Goal: Task Accomplishment & Management: Manage account settings

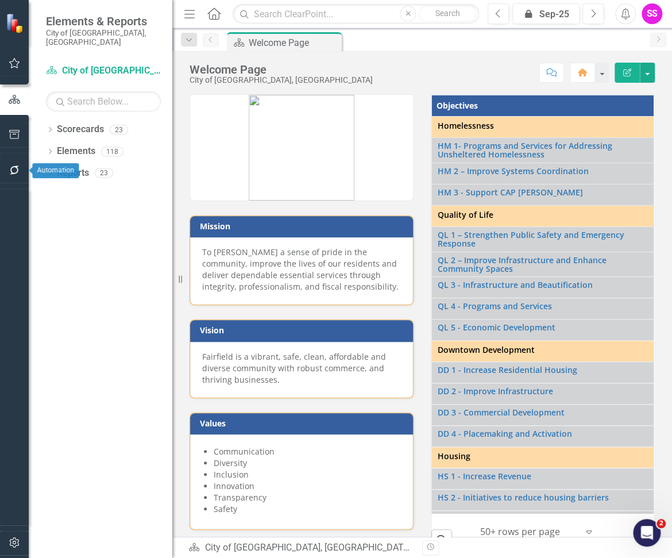
click at [7, 171] on button "button" at bounding box center [15, 170] width 26 height 24
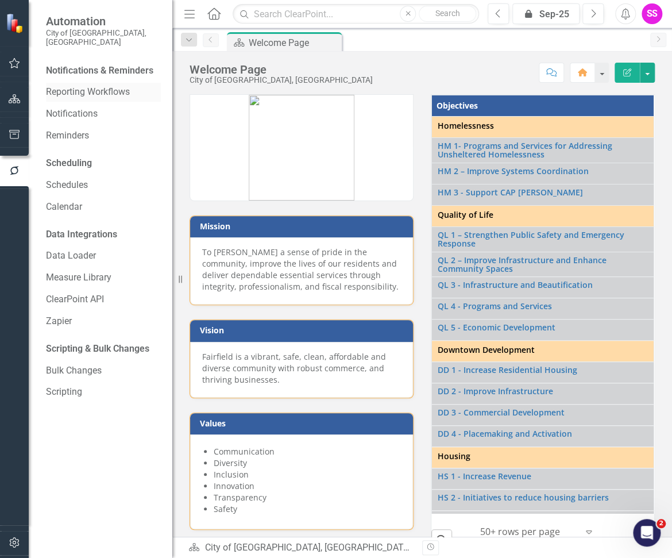
click at [108, 86] on link "Reporting Workflows" at bounding box center [103, 92] width 115 height 13
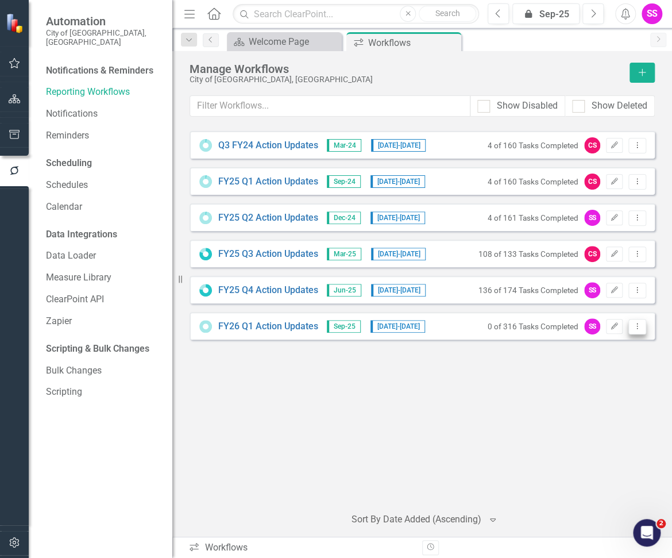
click at [636, 324] on icon "Dropdown Menu" at bounding box center [637, 325] width 10 height 7
click at [613, 323] on icon "Edit" at bounding box center [614, 326] width 9 height 7
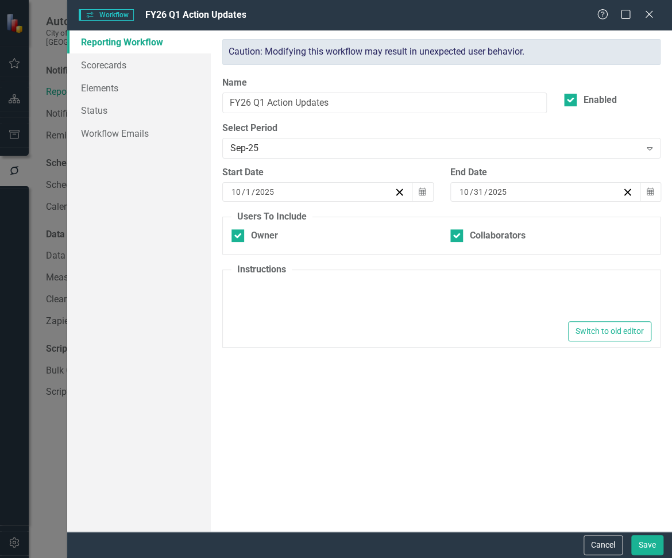
type textarea "<ol> <li>Click the edit icon next to the first Action you own.&nbsp;</li> <li>Y…"
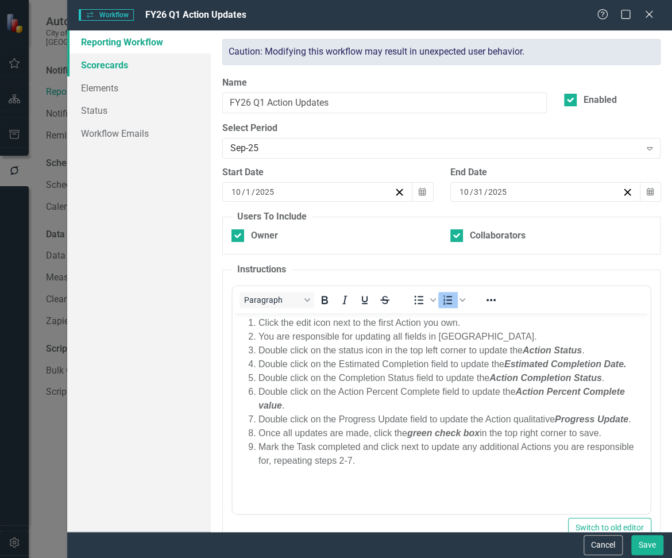
click at [127, 69] on link "Scorecards" at bounding box center [139, 64] width 144 height 23
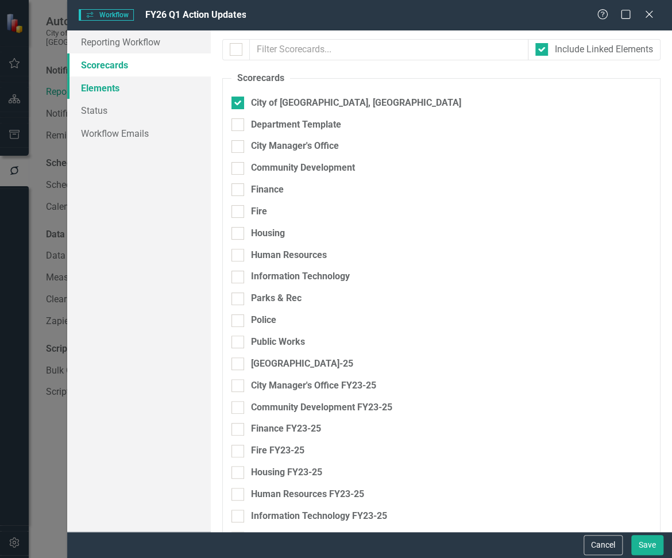
click at [107, 91] on link "Elements" at bounding box center [139, 87] width 144 height 23
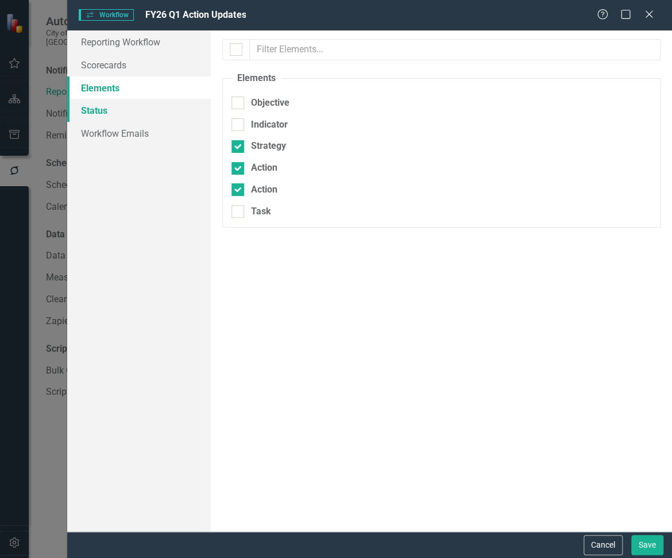
click at [104, 108] on link "Status" at bounding box center [139, 110] width 144 height 23
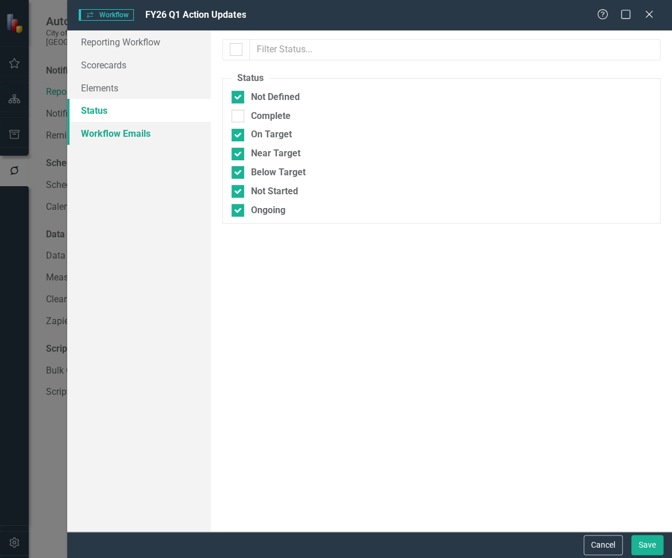
click at [103, 137] on link "Workflow Emails" at bounding box center [139, 133] width 144 height 23
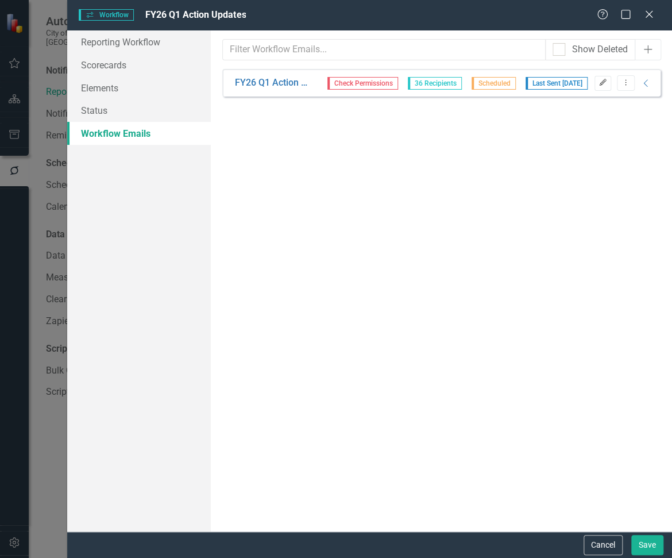
click at [602, 82] on icon "button" at bounding box center [602, 82] width 7 height 7
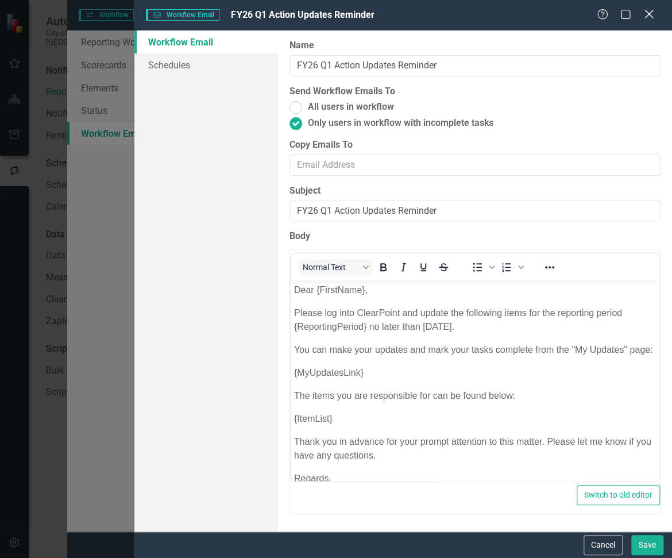
click at [652, 16] on icon "Close" at bounding box center [648, 14] width 14 height 11
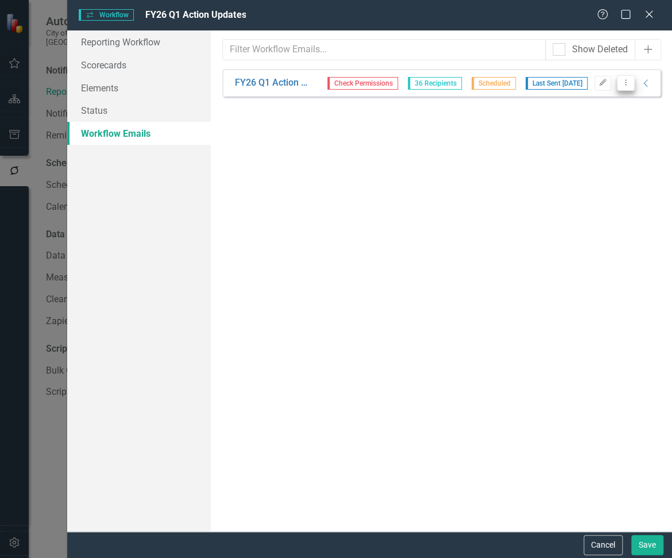
click at [623, 83] on icon "Dropdown Menu" at bounding box center [626, 82] width 10 height 7
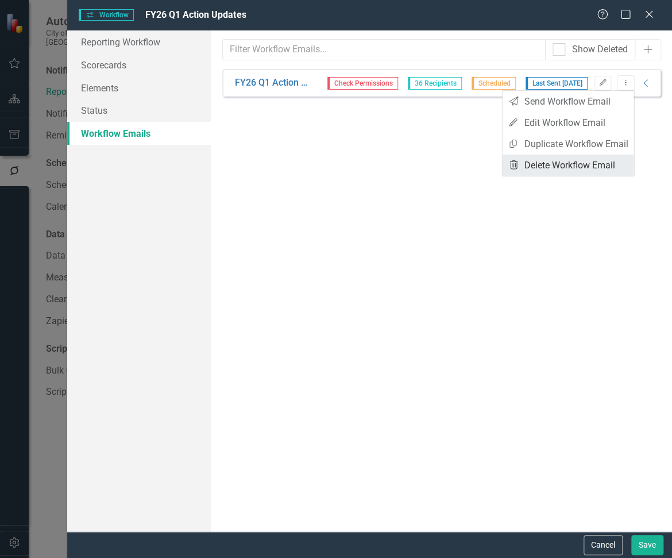
click at [567, 163] on link "Trash Delete Workflow Email" at bounding box center [568, 164] width 132 height 21
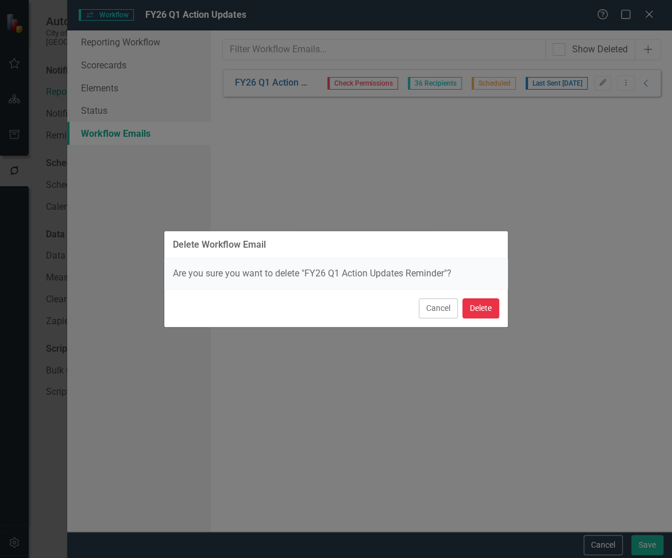
click at [478, 309] on button "Delete" at bounding box center [480, 308] width 37 height 20
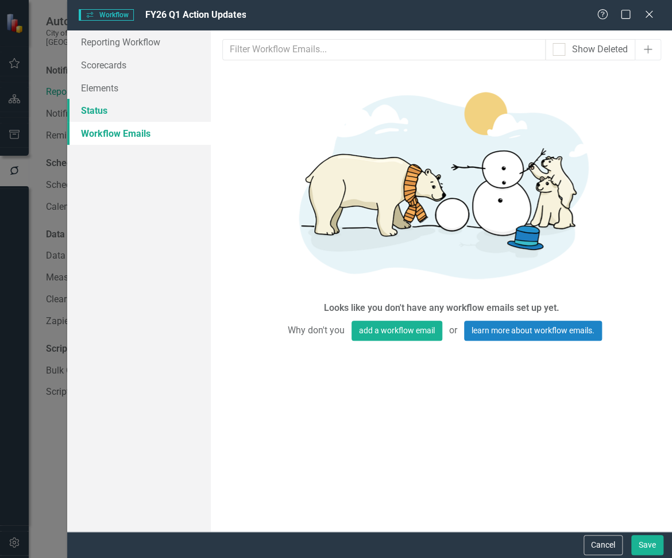
click at [98, 110] on link "Status" at bounding box center [139, 110] width 144 height 23
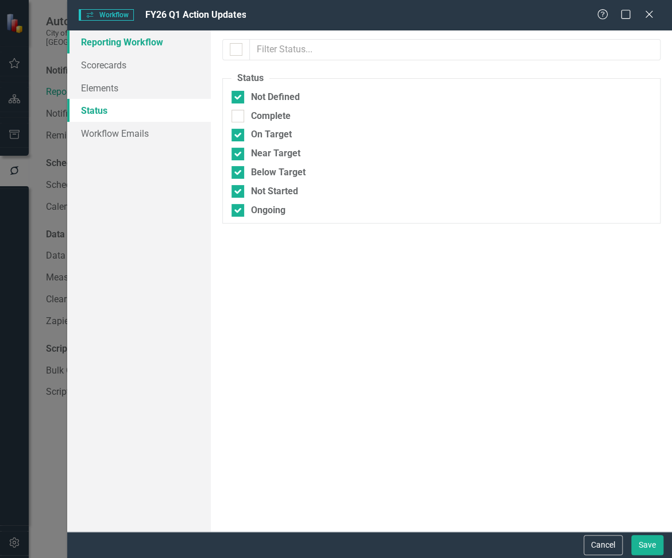
click at [109, 42] on link "Reporting Workflow" at bounding box center [139, 41] width 144 height 23
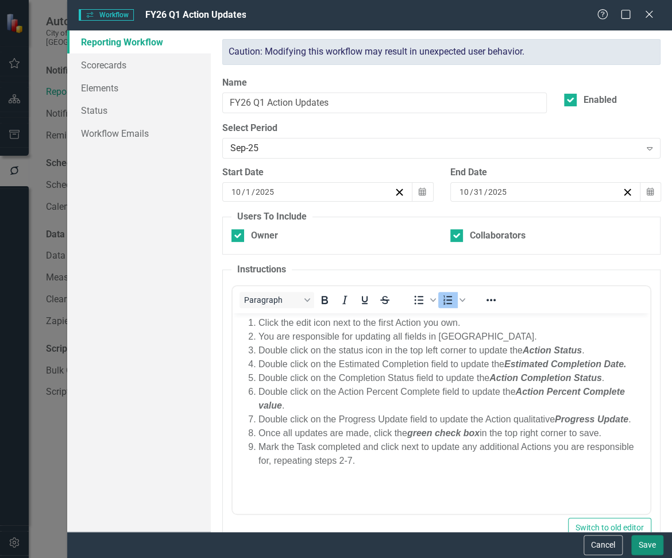
click at [643, 543] on button "Save" at bounding box center [647, 545] width 32 height 20
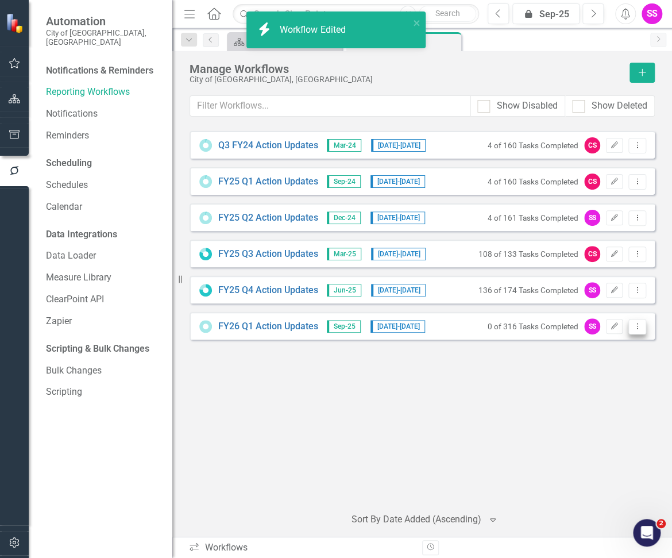
click at [635, 324] on icon "Dropdown Menu" at bounding box center [637, 325] width 10 height 7
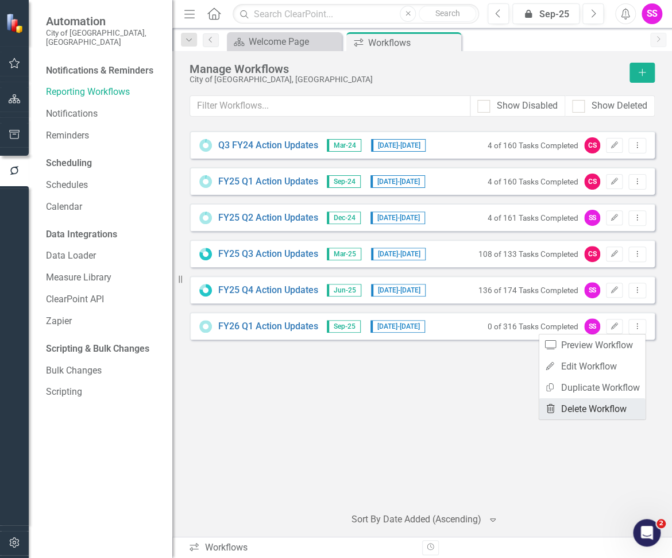
click at [583, 401] on link "Trash Delete Workflow" at bounding box center [592, 408] width 106 height 21
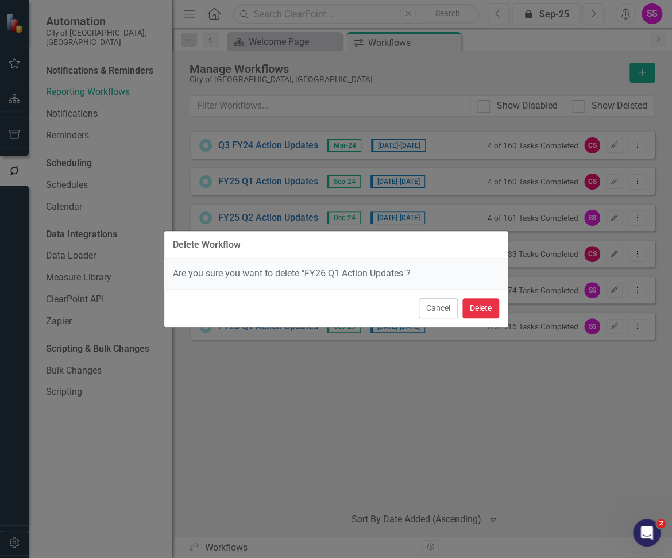
click at [485, 312] on button "Delete" at bounding box center [480, 308] width 37 height 20
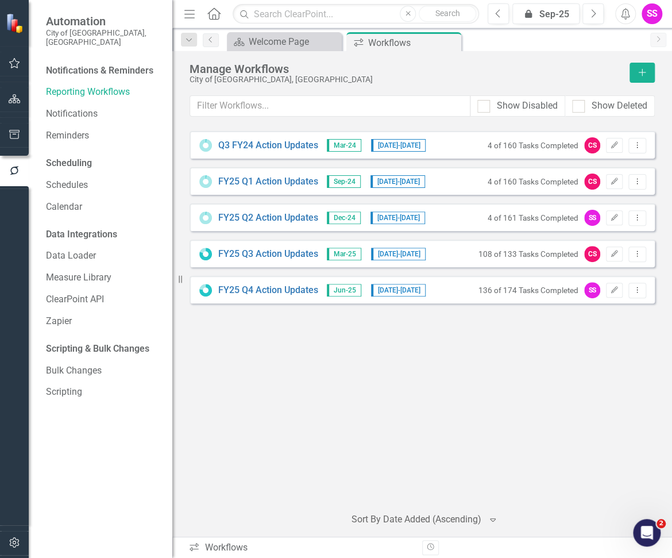
click at [276, 370] on div "Q3 FY24 Action Updates Mar-24 [DATE] - [DATE] 4 of 160 Tasks Completed CS Edit …" at bounding box center [422, 313] width 465 height 365
